Goal: Task Accomplishment & Management: Manage account settings

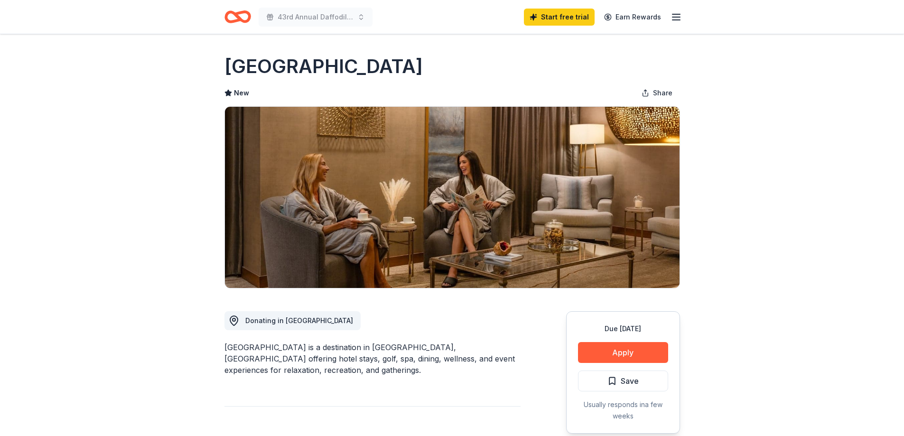
scroll to position [95, 0]
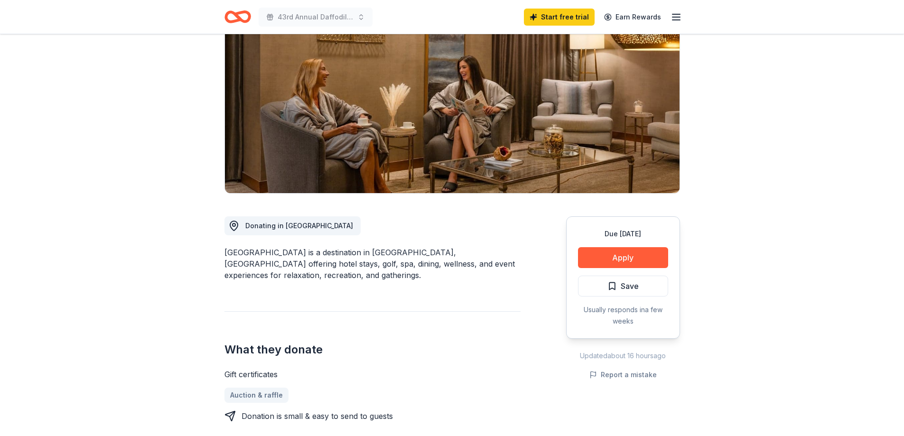
click at [631, 255] on button "Apply" at bounding box center [623, 257] width 90 height 21
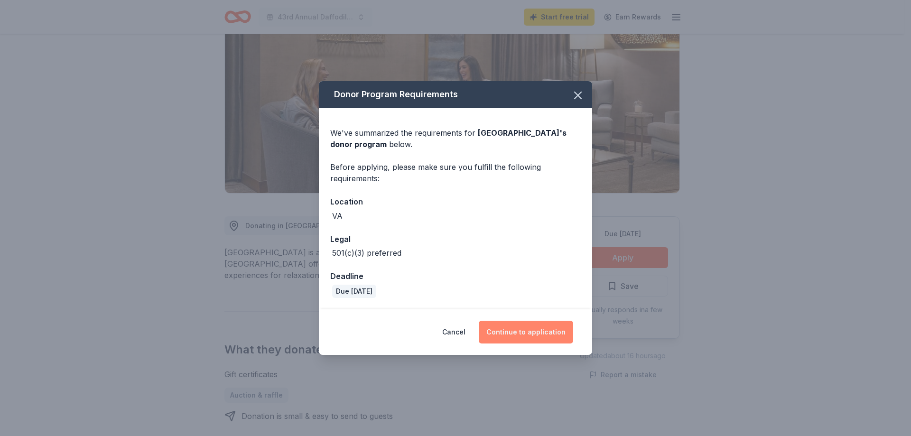
click at [528, 326] on button "Continue to application" at bounding box center [526, 332] width 94 height 23
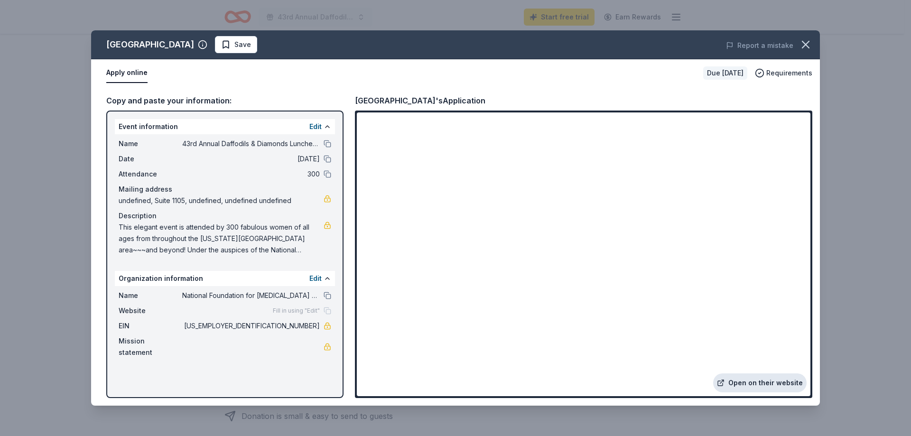
click at [753, 380] on link "Open on their website" at bounding box center [759, 383] width 93 height 19
click at [803, 44] on icon "button" at bounding box center [805, 44] width 13 height 13
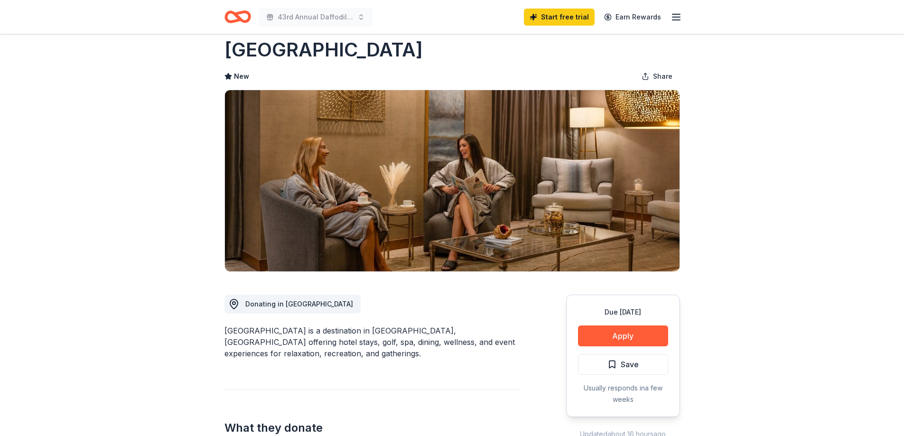
scroll to position [0, 0]
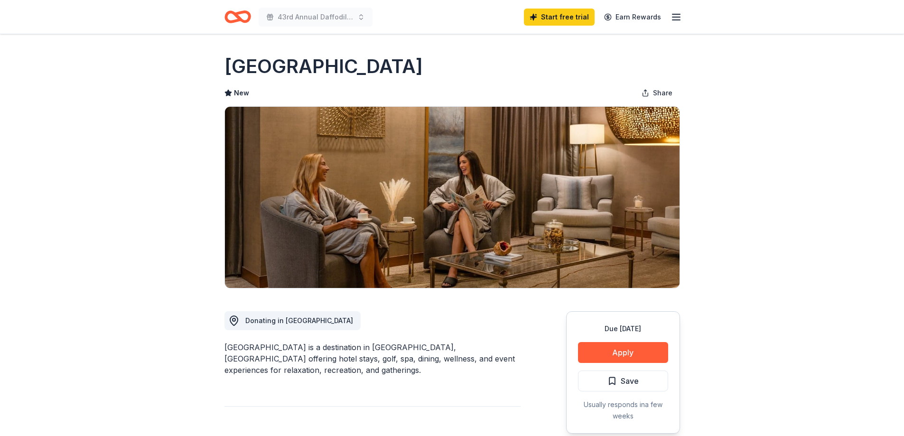
click at [673, 17] on icon "button" at bounding box center [676, 16] width 11 height 11
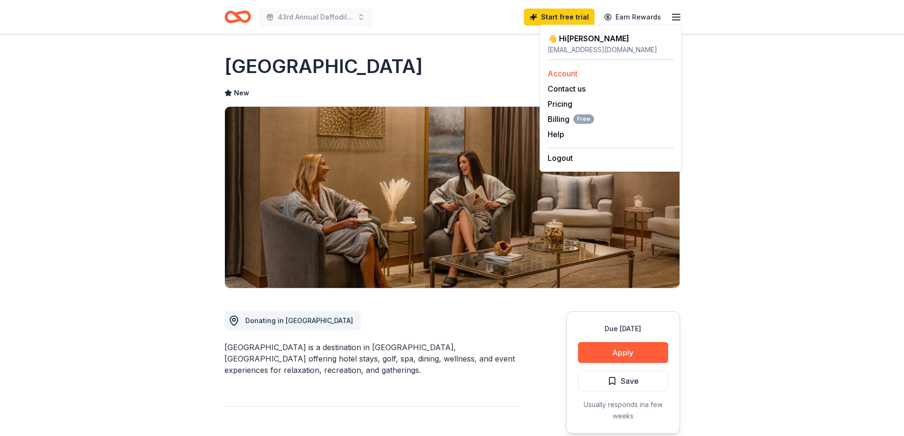
click at [566, 72] on link "Account" at bounding box center [563, 73] width 30 height 9
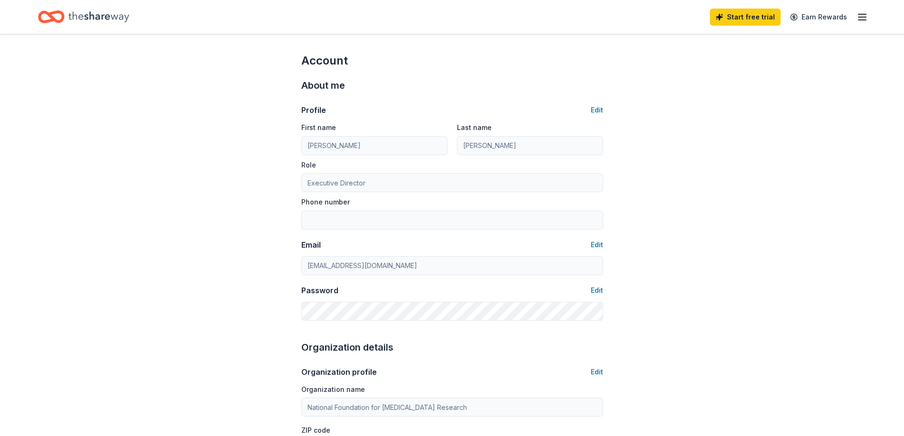
click at [66, 17] on div "Home" at bounding box center [83, 17] width 91 height 22
click at [76, 13] on icon "Home" at bounding box center [98, 16] width 61 height 19
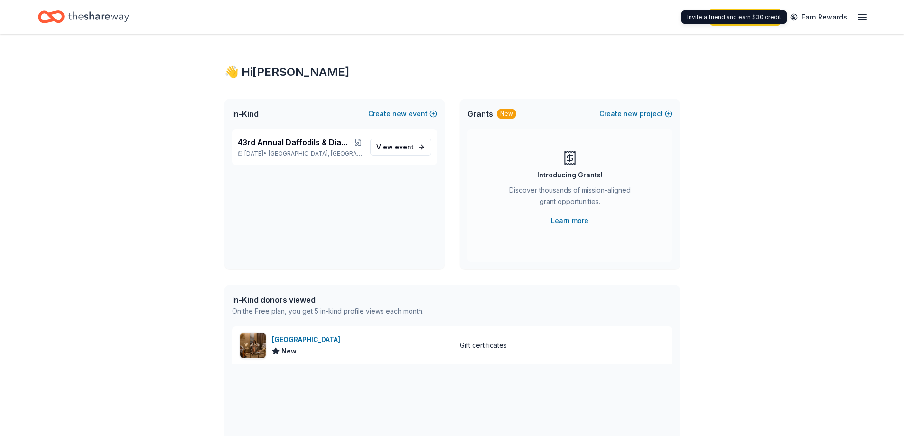
click at [854, 16] on div "Start free trial Earn Rewards" at bounding box center [789, 17] width 158 height 22
click at [863, 19] on icon "button" at bounding box center [862, 16] width 11 height 11
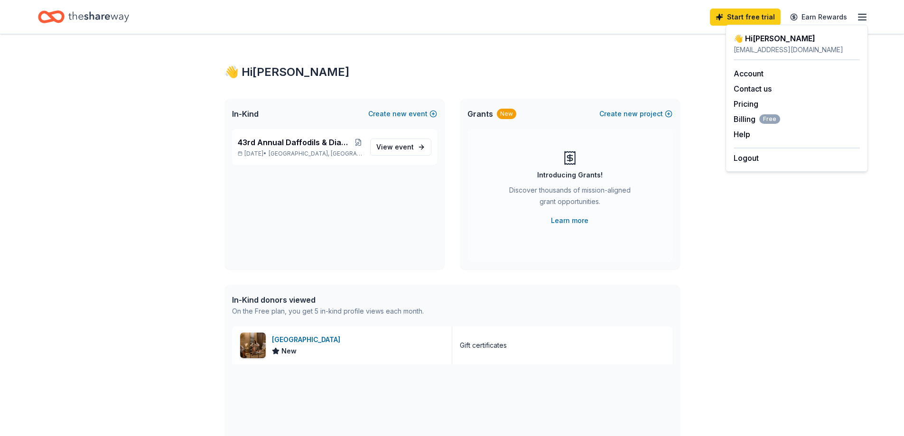
click at [753, 43] on div "👋 Hi [PERSON_NAME]" at bounding box center [797, 38] width 126 height 11
click at [754, 40] on div "👋 Hi [PERSON_NAME]" at bounding box center [797, 38] width 126 height 11
click at [273, 66] on div "👋 Hi [PERSON_NAME]" at bounding box center [452, 72] width 456 height 15
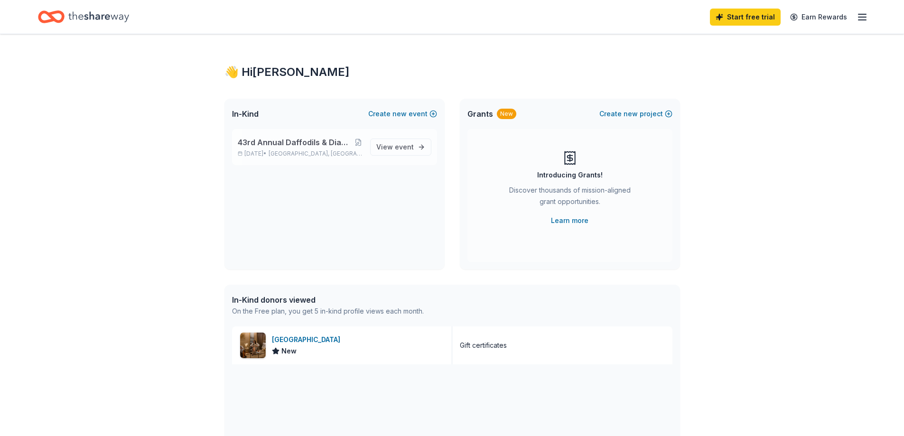
drag, startPoint x: 274, startPoint y: 125, endPoint x: 276, endPoint y: 140, distance: 14.4
click at [275, 135] on div "In-Kind Create new event 43rd Annual Daffodils & Diamonds Luncheon, Auction, an…" at bounding box center [334, 184] width 220 height 171
click at [278, 152] on p "[DATE] • [GEOGRAPHIC_DATA], [GEOGRAPHIC_DATA]" at bounding box center [300, 154] width 125 height 8
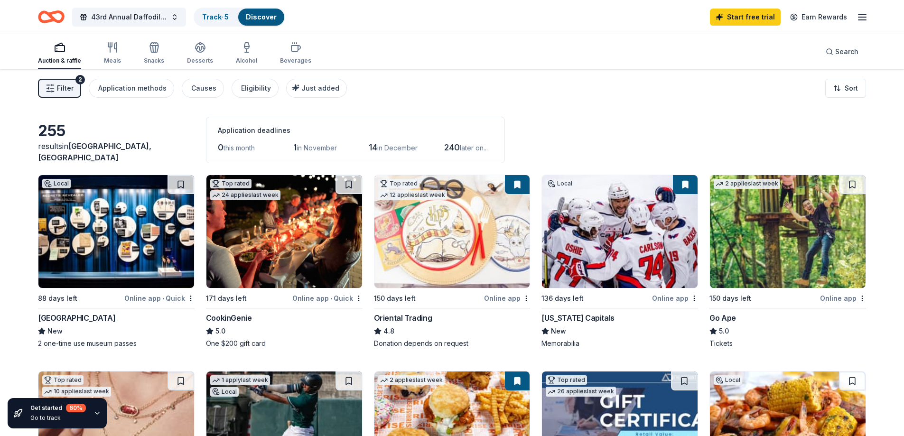
click at [49, 85] on line "button" at bounding box center [48, 85] width 3 height 0
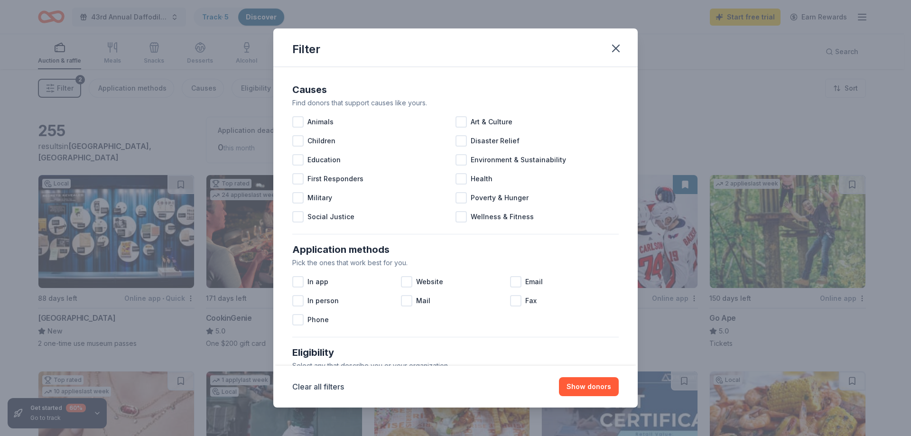
click at [49, 85] on div "Filter Causes Find donors that support causes like yours. Animals Art & Culture…" at bounding box center [455, 218] width 911 height 436
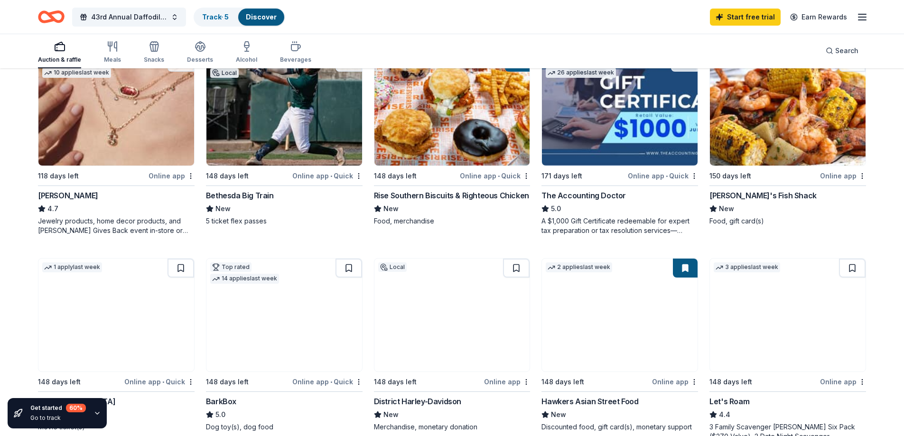
scroll to position [222, 0]
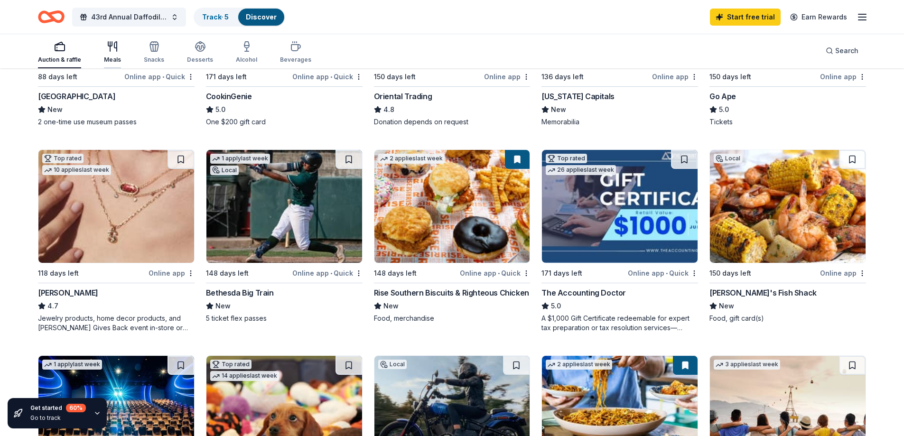
click at [112, 50] on icon "button" at bounding box center [112, 46] width 11 height 11
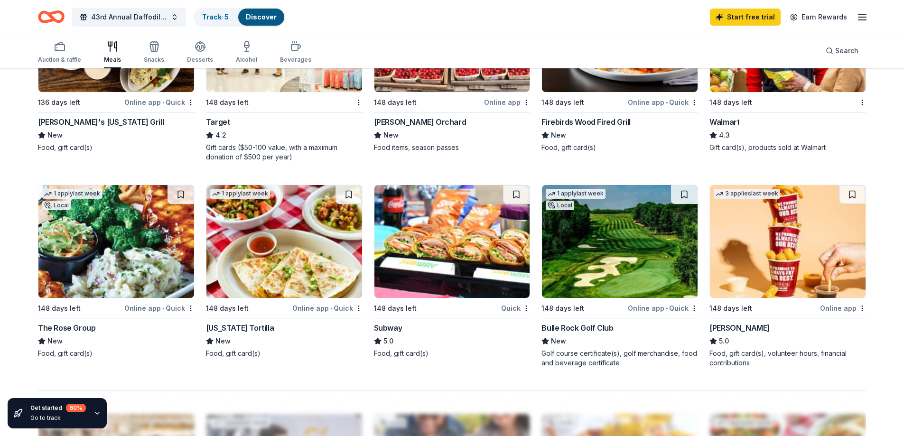
scroll to position [374, 0]
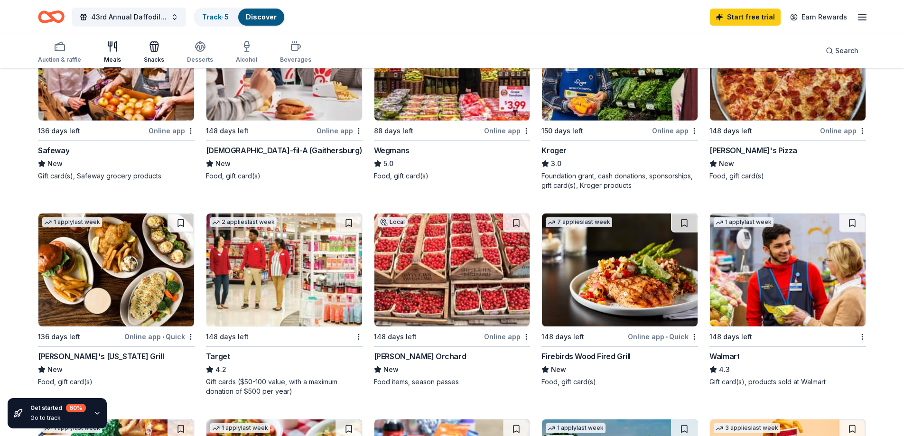
click at [144, 56] on div "Snacks" at bounding box center [154, 52] width 20 height 23
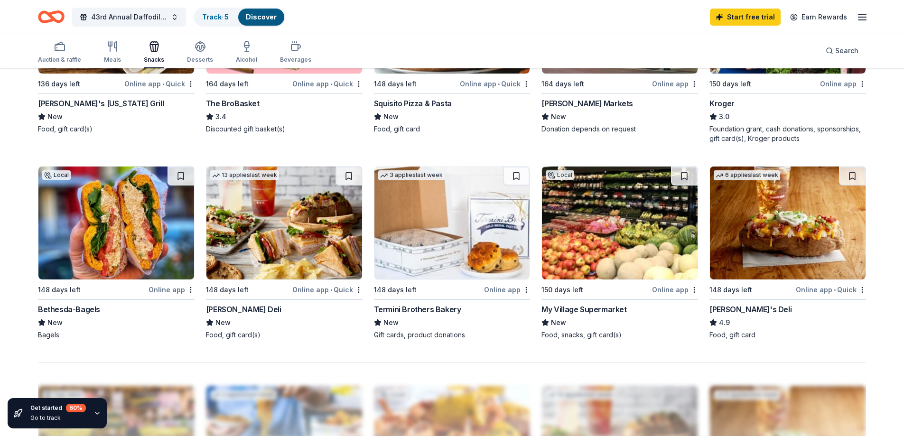
scroll to position [664, 0]
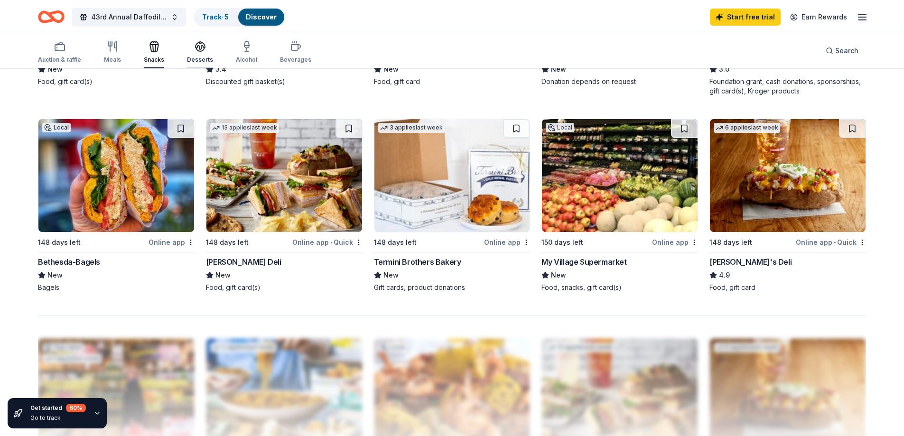
click at [195, 51] on icon "button" at bounding box center [200, 46] width 11 height 11
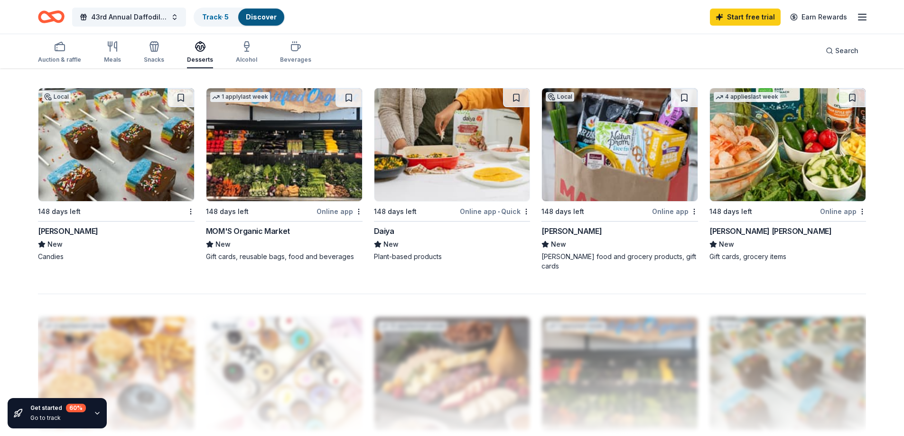
scroll to position [712, 0]
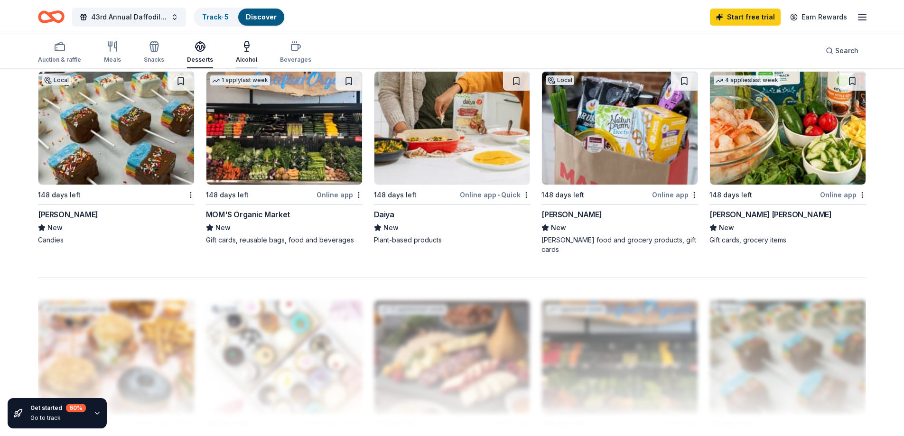
click at [245, 58] on div "Alcohol" at bounding box center [246, 60] width 21 height 8
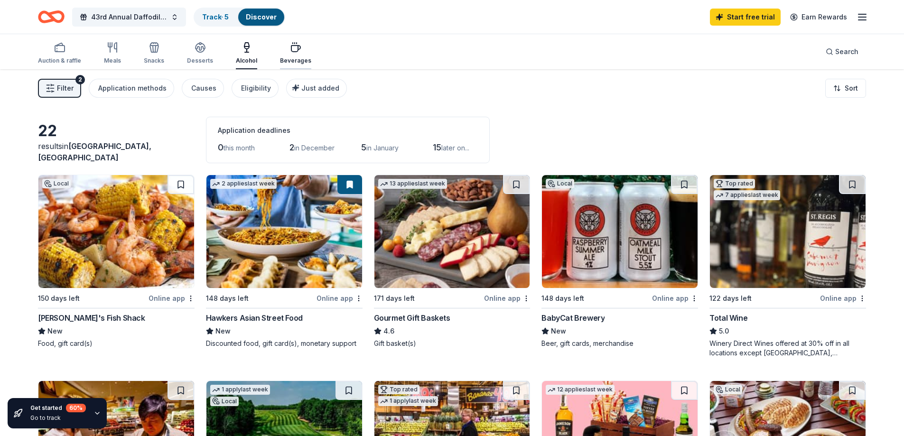
click at [294, 56] on div "Beverages" at bounding box center [295, 53] width 31 height 23
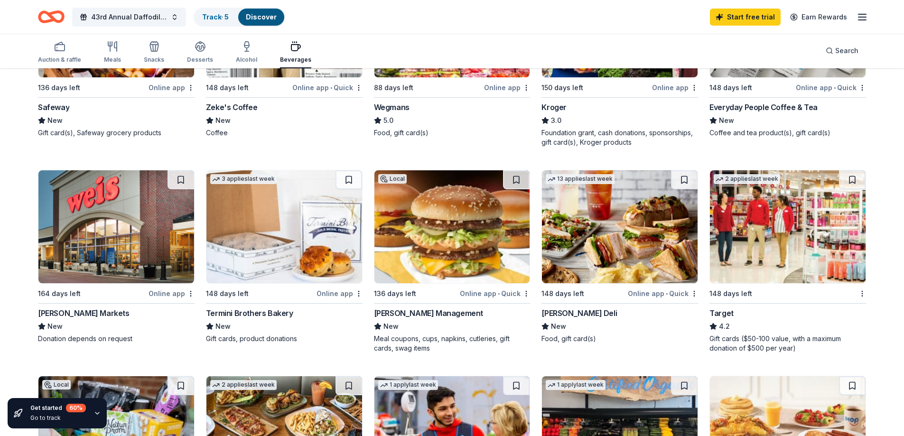
scroll to position [285, 0]
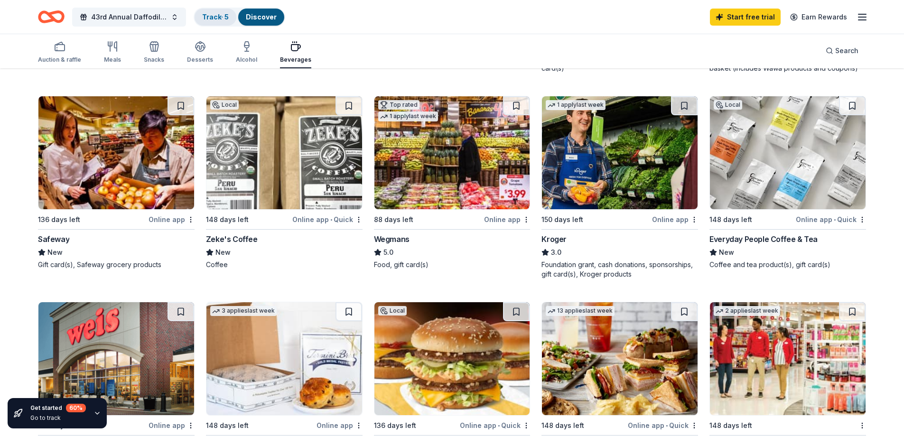
click at [217, 16] on link "Track · 5" at bounding box center [215, 17] width 27 height 8
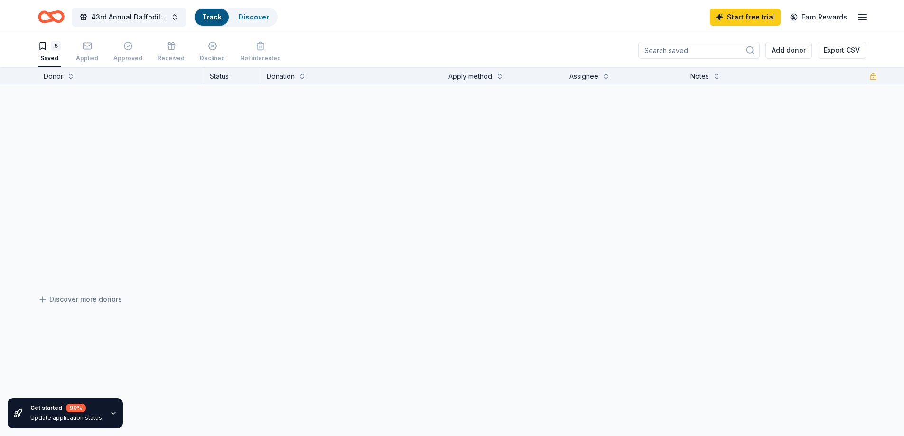
scroll to position [0, 0]
